Goal: Entertainment & Leisure: Consume media (video, audio)

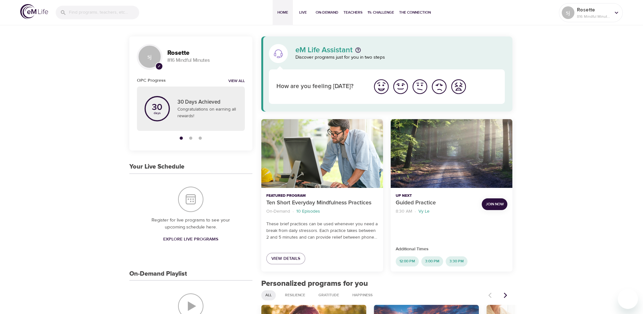
click at [608, 16] on p "816 Mindful Minutes" at bounding box center [594, 17] width 34 height 6
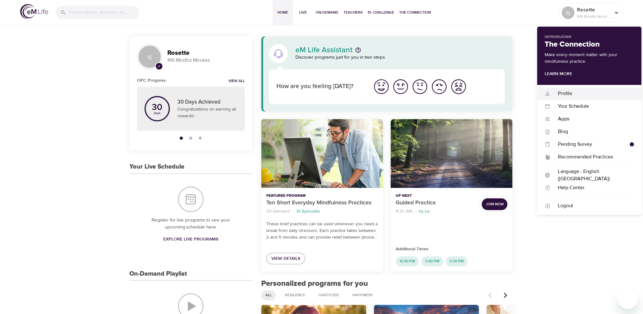
click at [567, 93] on div "Profile" at bounding box center [593, 93] width 84 height 7
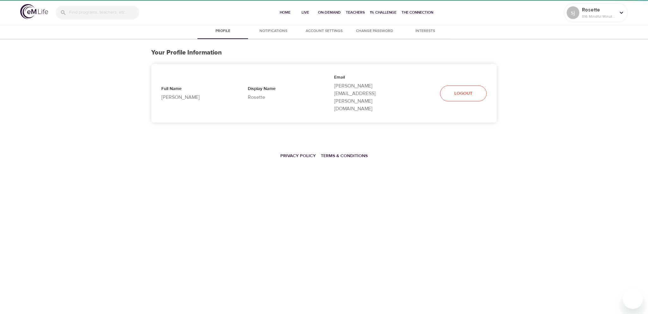
select select "10"
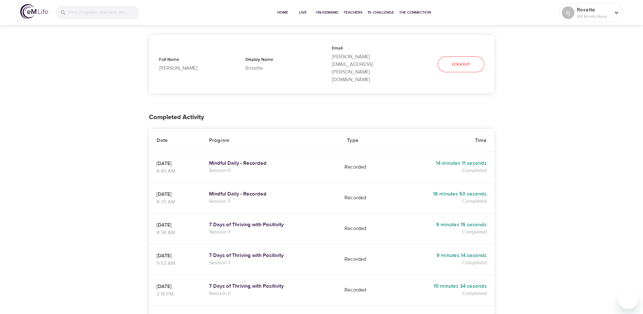
scroll to position [63, 0]
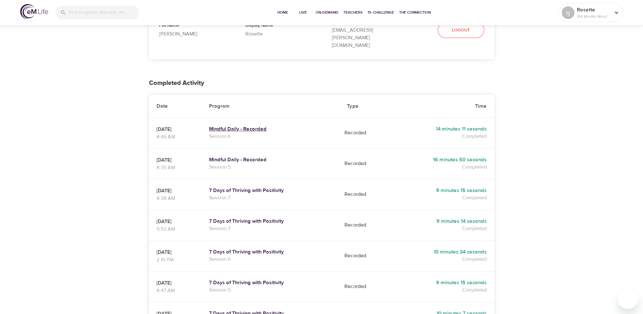
click at [266, 126] on h5 "Mindful Daily - Recorded" at bounding box center [270, 129] width 123 height 7
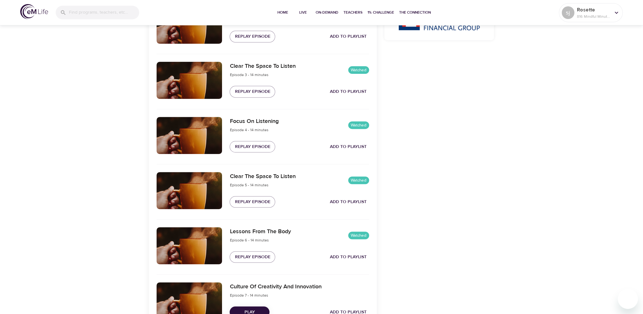
scroll to position [358, 0]
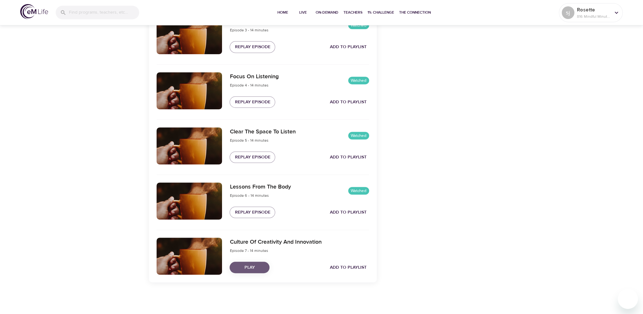
click at [251, 268] on span "Play" at bounding box center [250, 267] width 30 height 8
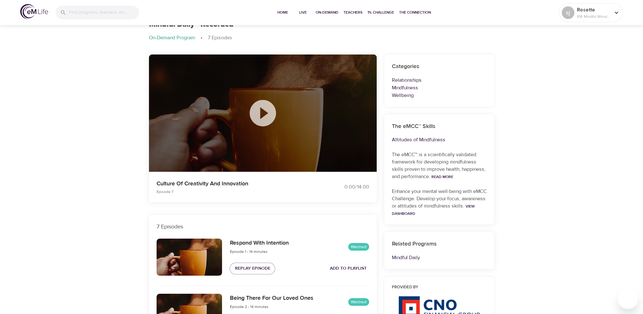
scroll to position [0, 0]
